Goal: Task Accomplishment & Management: Use online tool/utility

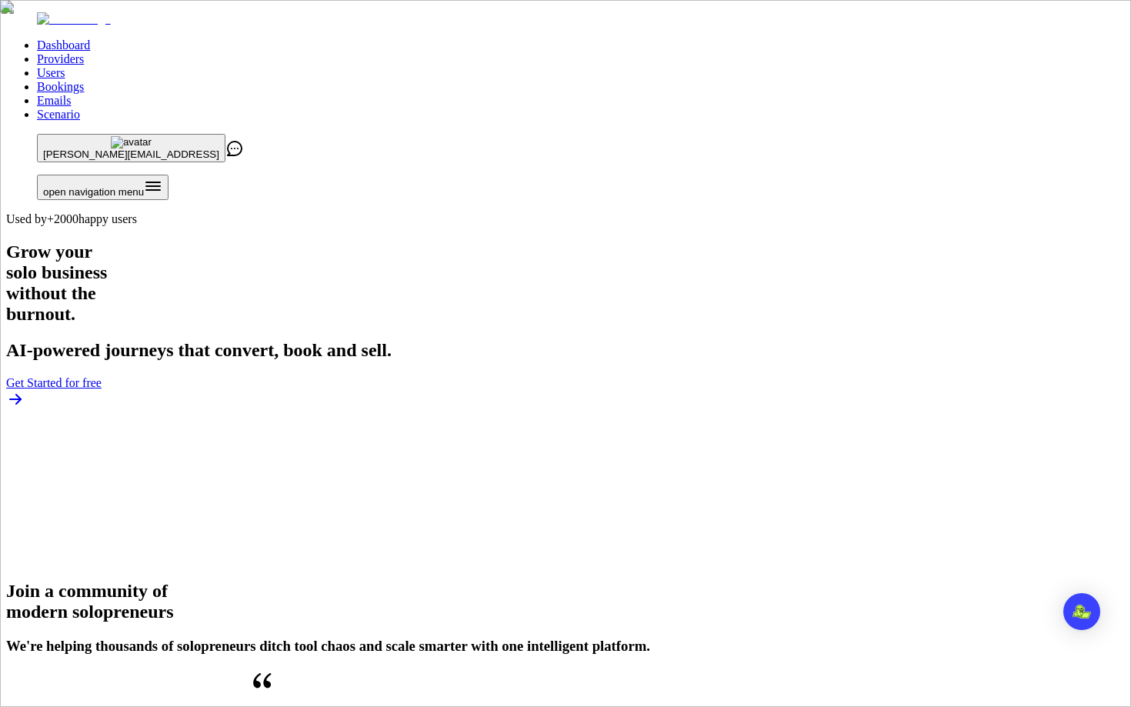
click at [65, 66] on link "Users" at bounding box center [51, 72] width 28 height 13
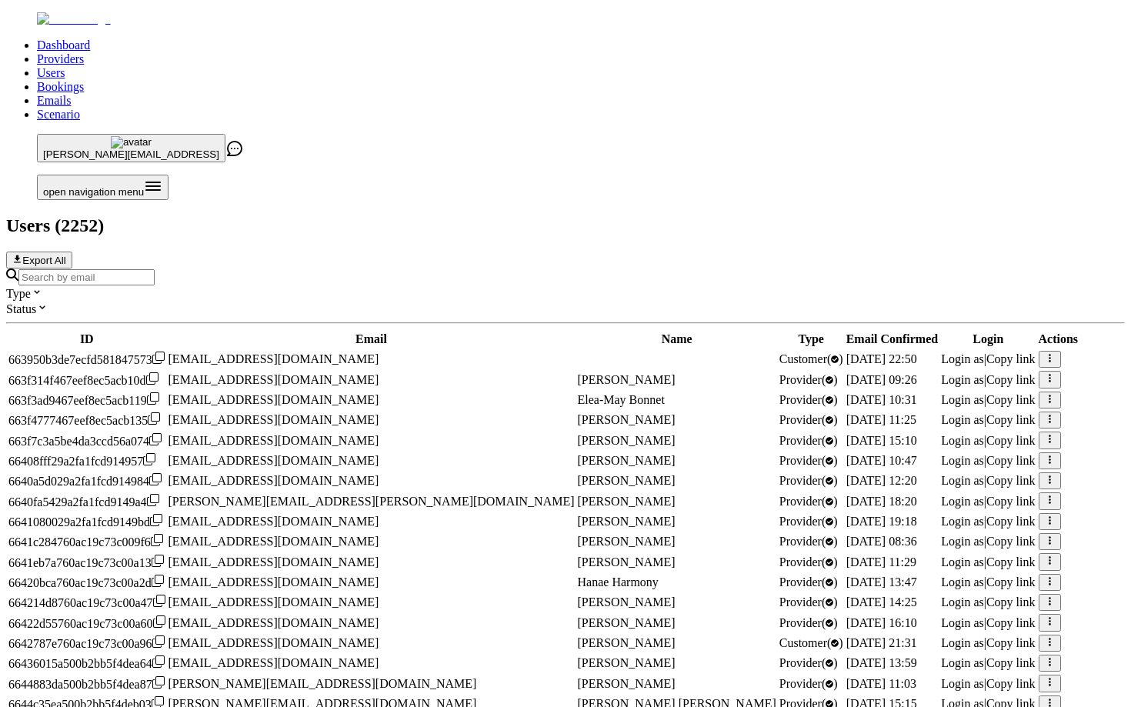
click at [155, 269] on input "Search by email" at bounding box center [86, 277] width 136 height 16
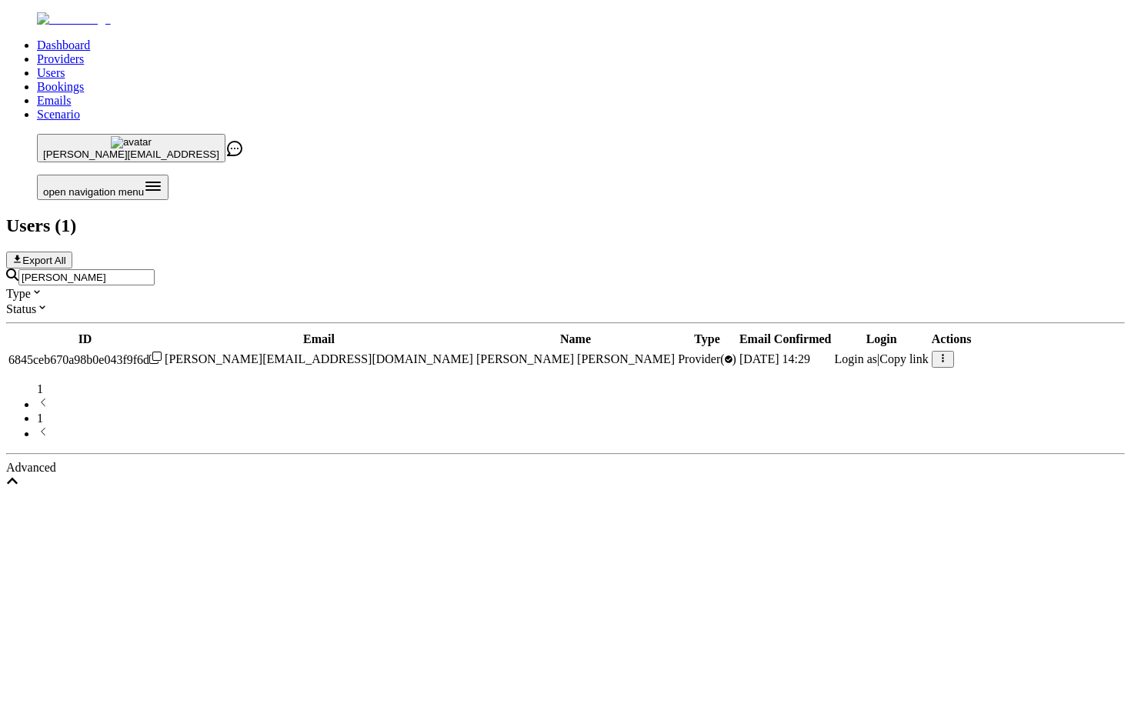
type input "[PERSON_NAME]"
click at [834, 352] on span "Login as" at bounding box center [855, 358] width 43 height 13
click at [880, 352] on span "Copy link" at bounding box center [904, 358] width 49 height 13
